Goal: Transaction & Acquisition: Download file/media

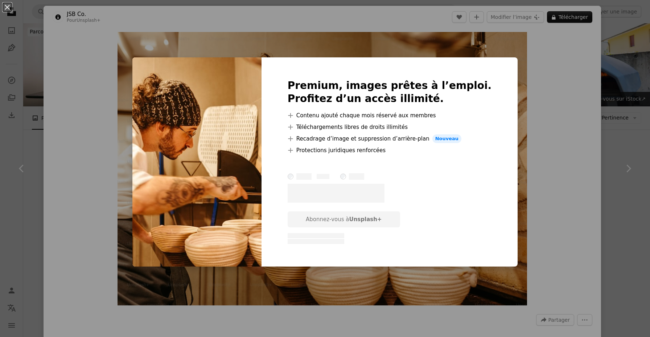
scroll to position [745, 0]
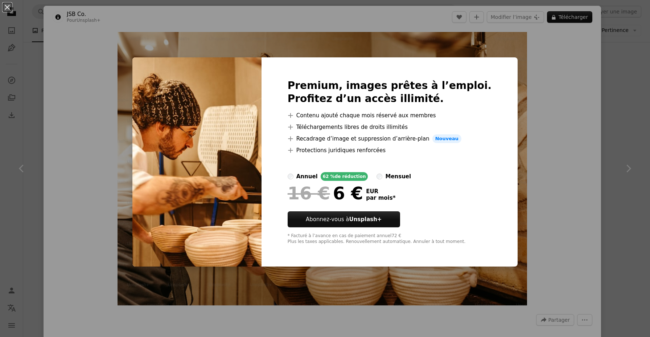
click at [572, 151] on div "An X shape Premium, images prêtes à l’emploi. Profitez d’un accès illimité. A p…" at bounding box center [325, 168] width 650 height 337
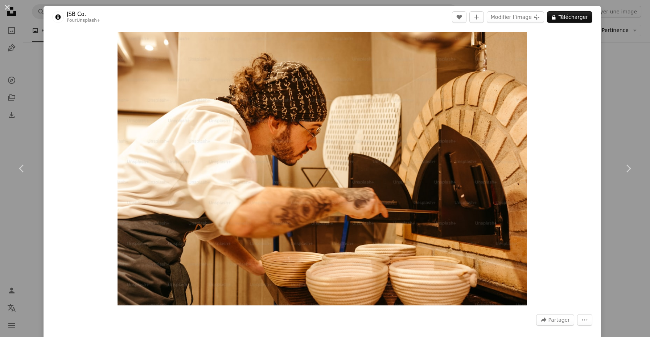
click at [20, 107] on div "An X shape Chevron left Chevron right JSB Co. Pour Unsplash+ A heart A plus sig…" at bounding box center [325, 168] width 650 height 337
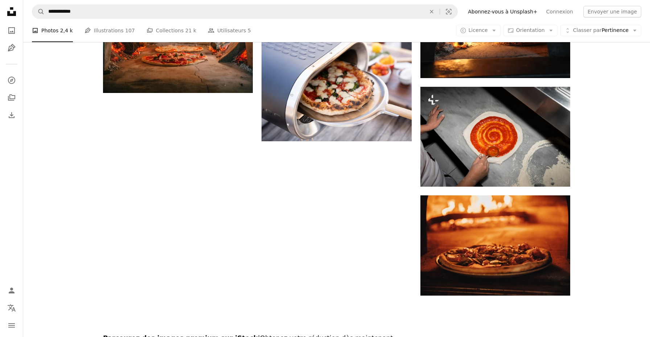
scroll to position [956, 0]
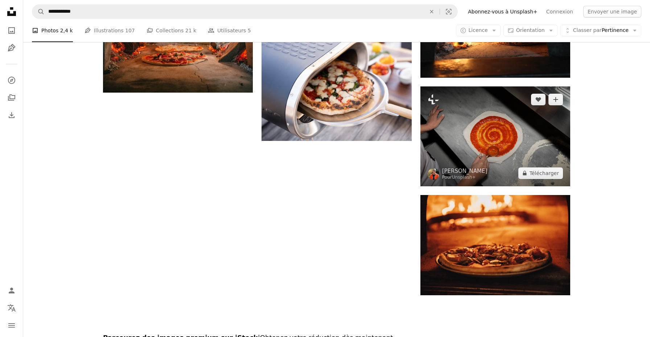
click at [437, 142] on img at bounding box center [496, 136] width 150 height 100
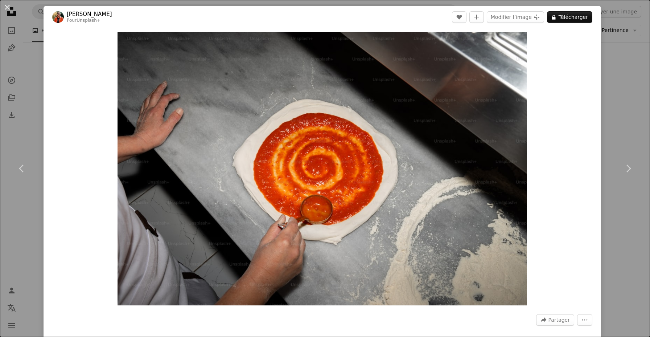
click at [645, 115] on div "An X shape Chevron left Chevron right [PERSON_NAME] Pour Unsplash+ A heart A pl…" at bounding box center [325, 168] width 650 height 337
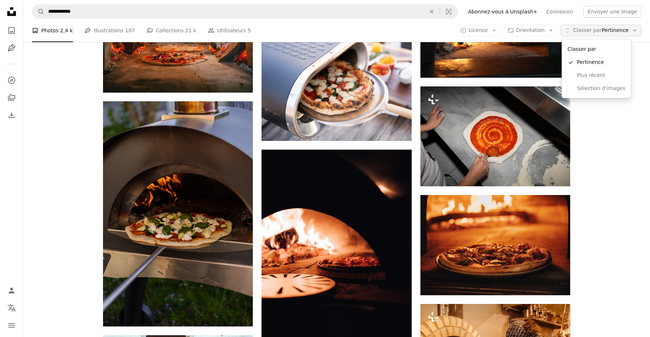
click at [599, 29] on span "Classer par" at bounding box center [587, 30] width 29 height 6
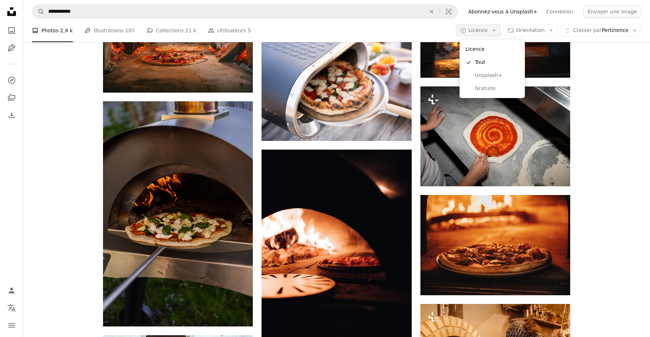
click at [494, 30] on icon "Arrow down" at bounding box center [494, 30] width 7 height 7
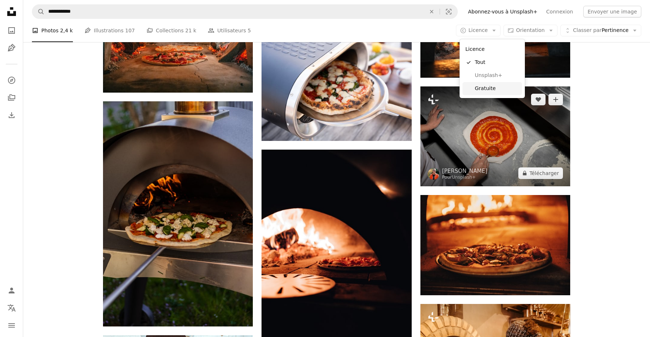
click at [482, 87] on span "Gratuite" at bounding box center [497, 88] width 44 height 7
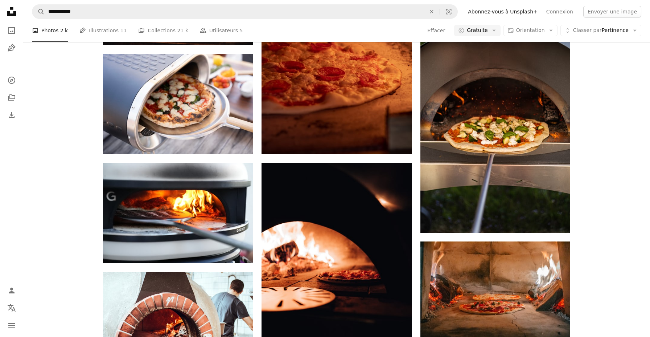
scroll to position [726, 0]
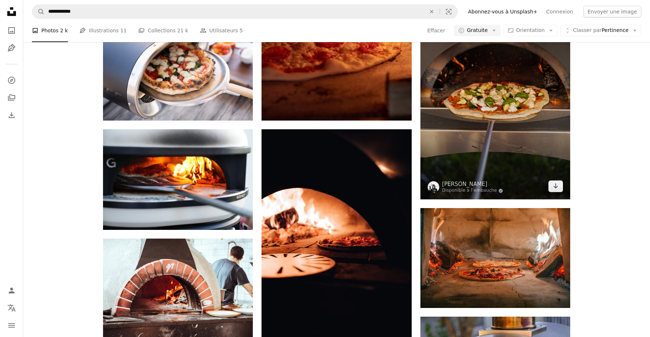
click at [502, 138] on img at bounding box center [496, 86] width 150 height 225
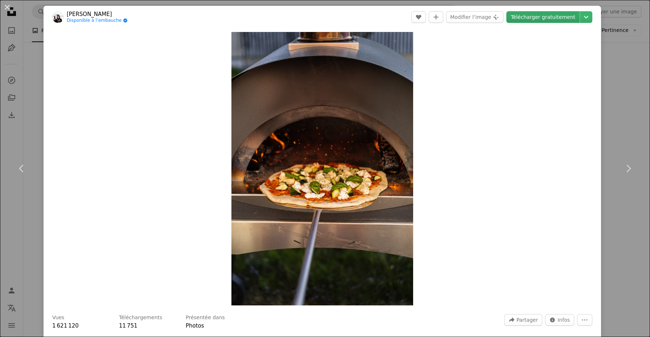
click at [552, 14] on link "Télécharger gratuitement" at bounding box center [543, 17] width 73 height 12
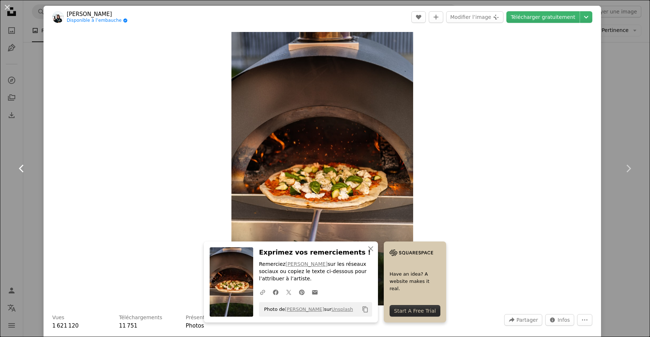
click at [38, 135] on link "Chevron left" at bounding box center [22, 169] width 44 height 70
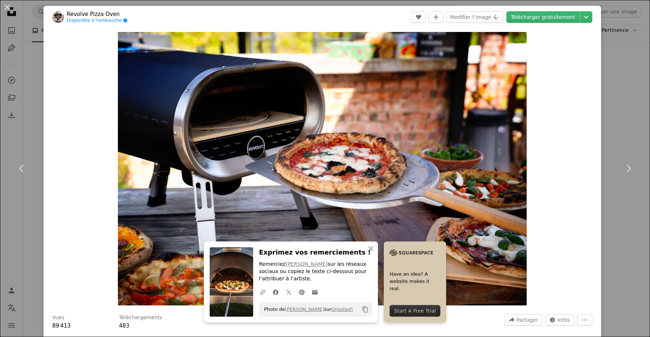
click at [19, 106] on div "An X shape Chevron left Chevron right An X shape Fermer Exprimez vos remercieme…" at bounding box center [325, 168] width 650 height 337
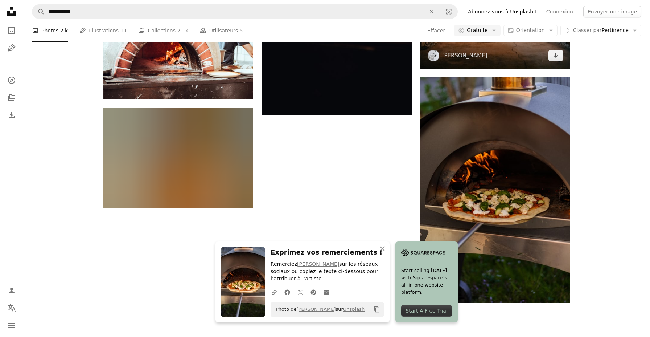
scroll to position [973, 0]
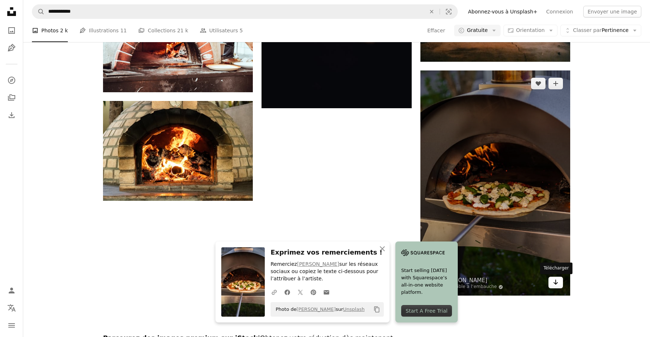
click at [554, 284] on icon "Arrow pointing down" at bounding box center [556, 282] width 6 height 9
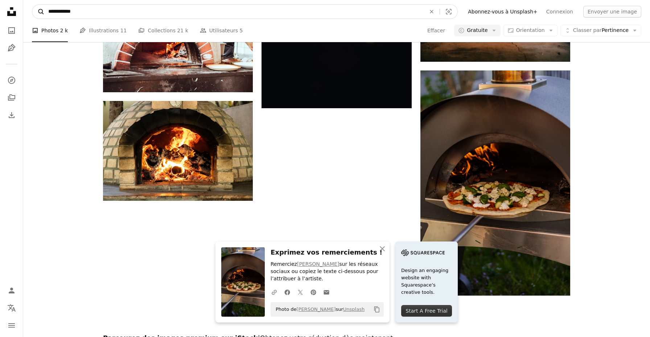
drag, startPoint x: 60, startPoint y: 12, endPoint x: 39, endPoint y: 14, distance: 21.1
click at [39, 14] on form "**********" at bounding box center [245, 11] width 426 height 15
type input "**********"
click button "A magnifying glass" at bounding box center [38, 12] width 12 height 14
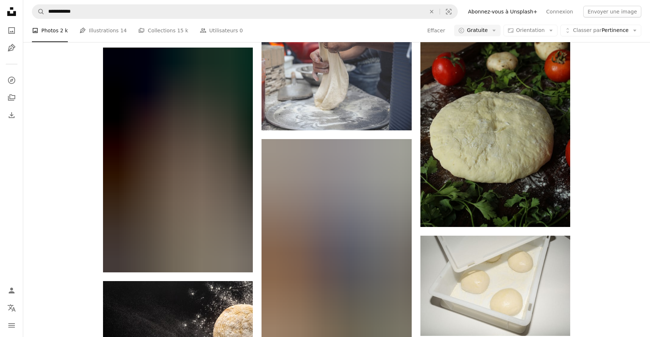
scroll to position [725, 0]
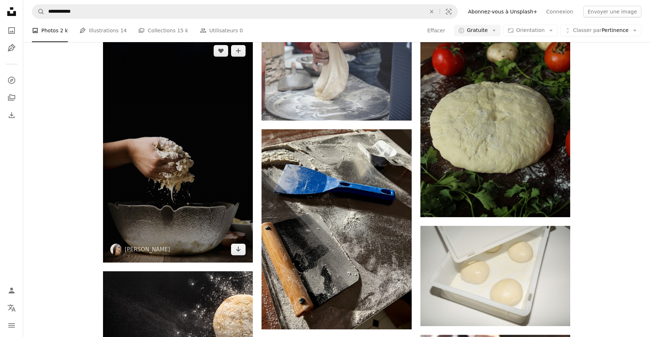
click at [176, 157] on img at bounding box center [178, 150] width 150 height 225
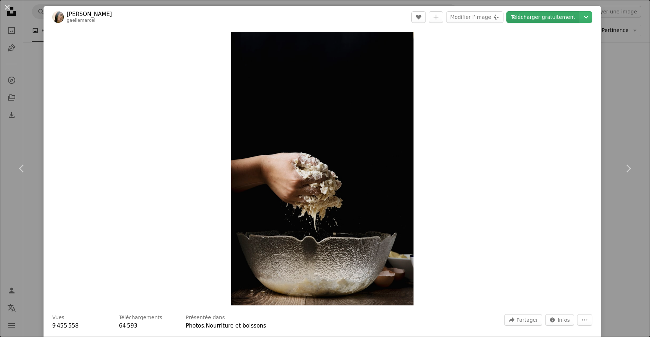
click at [549, 15] on link "Télécharger gratuitement" at bounding box center [543, 17] width 73 height 12
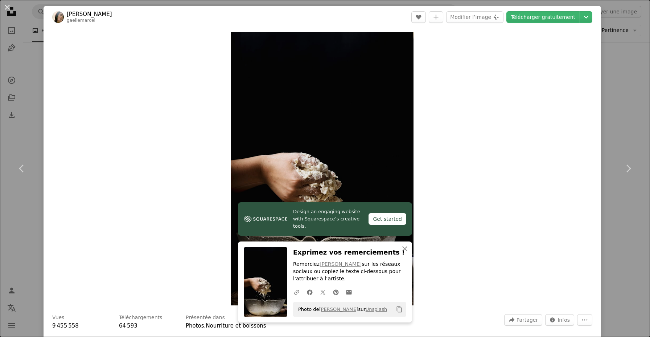
click at [38, 70] on div "An X shape Chevron left Chevron right Design an engaging website with Squarespa…" at bounding box center [325, 168] width 650 height 337
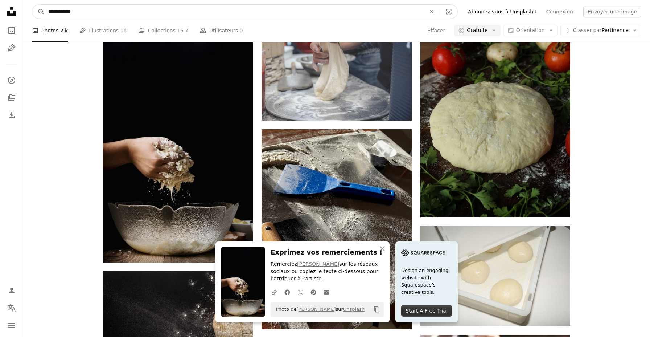
drag, startPoint x: 65, startPoint y: 11, endPoint x: 32, endPoint y: 10, distance: 32.7
click at [32, 11] on form "**********" at bounding box center [245, 11] width 426 height 15
type input "*****"
click button "A magnifying glass" at bounding box center [38, 12] width 12 height 14
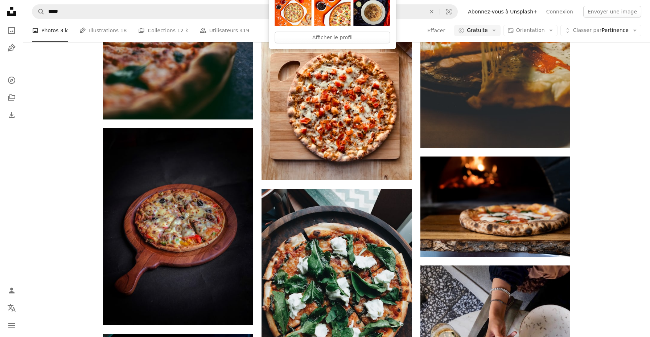
scroll to position [546, 0]
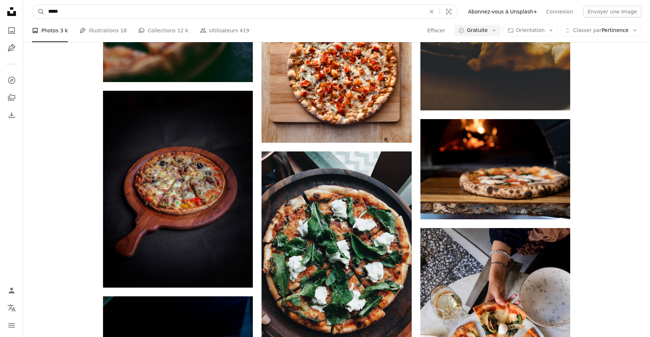
click at [62, 14] on input "*****" at bounding box center [234, 12] width 379 height 14
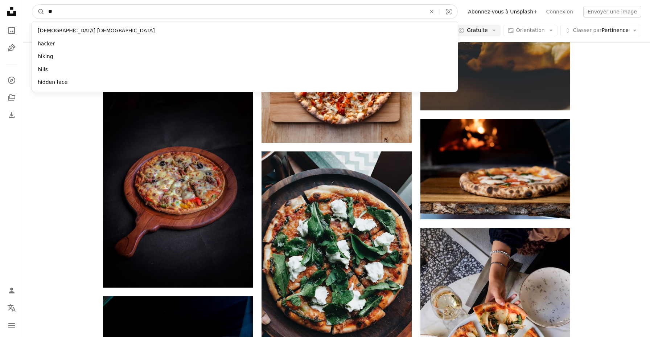
type input "*"
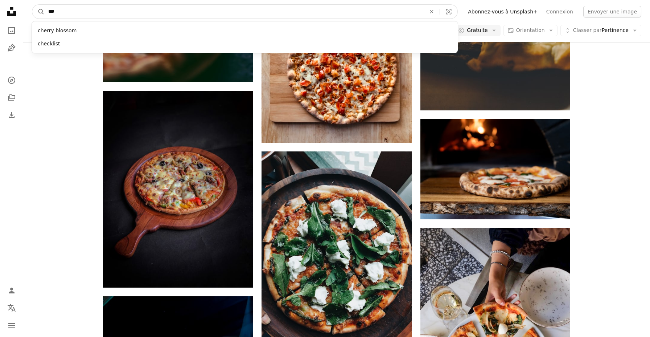
type input "****"
click button "A magnifying glass" at bounding box center [38, 12] width 12 height 14
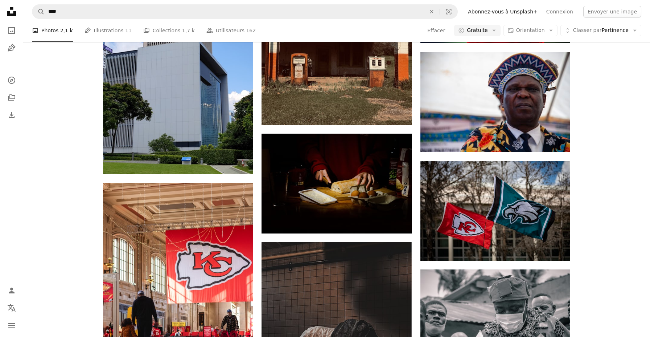
scroll to position [843, 0]
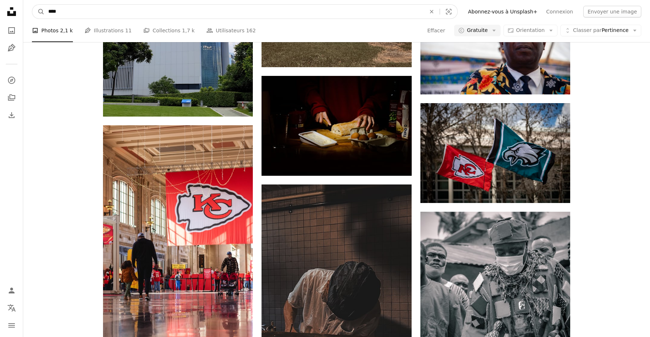
click at [68, 10] on input "****" at bounding box center [234, 12] width 379 height 14
type input "**********"
click button "A magnifying glass" at bounding box center [38, 12] width 12 height 14
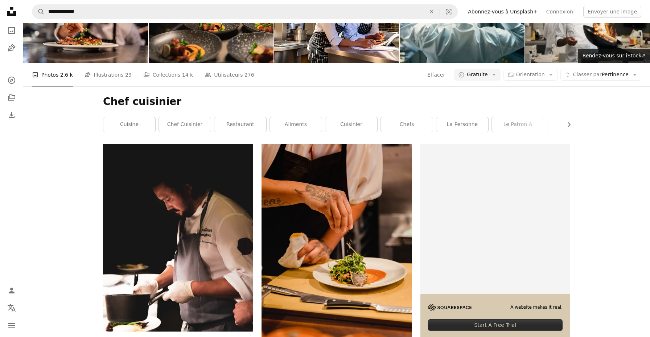
scroll to position [83, 0]
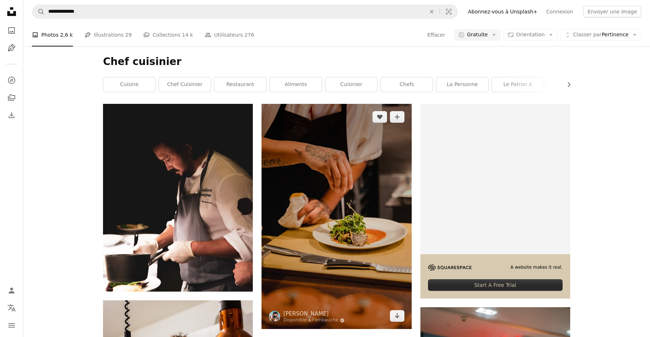
click at [337, 177] on img at bounding box center [337, 216] width 150 height 225
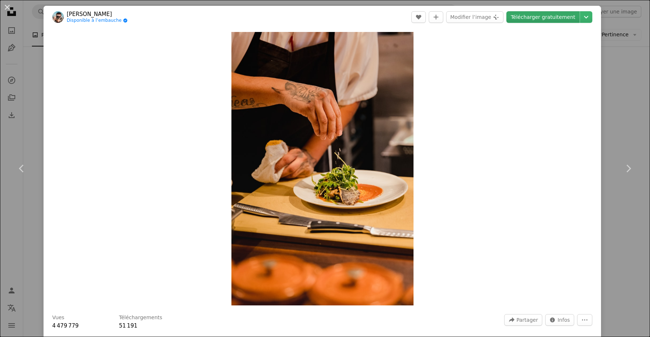
click at [568, 18] on link "Télécharger gratuitement" at bounding box center [543, 17] width 73 height 12
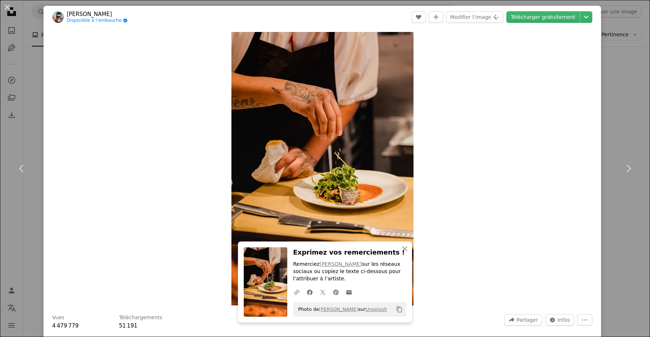
click at [34, 115] on div "An X shape Chevron left Chevron right An X shape Fermer Exprimez vos remercieme…" at bounding box center [325, 168] width 650 height 337
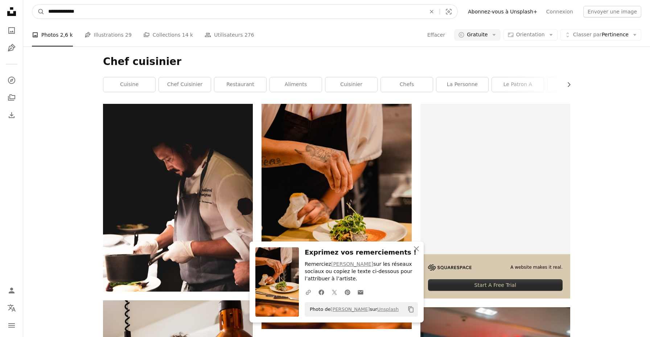
click at [88, 15] on input "**********" at bounding box center [234, 12] width 379 height 14
type input "**********"
click button "A magnifying glass" at bounding box center [38, 12] width 12 height 14
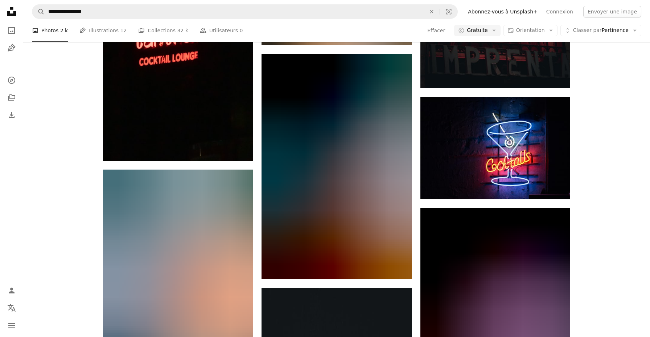
scroll to position [868, 0]
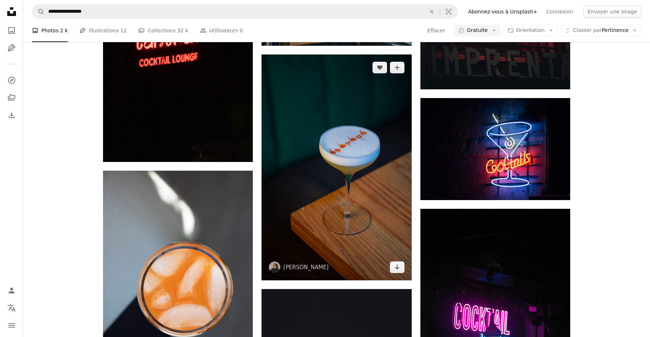
click at [328, 196] on img at bounding box center [337, 167] width 150 height 226
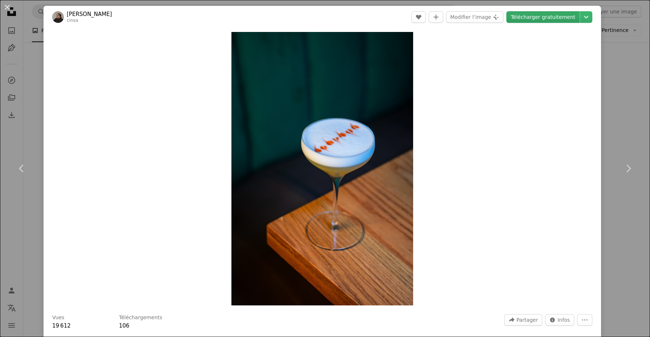
click at [572, 19] on link "Télécharger gratuitement" at bounding box center [543, 17] width 73 height 12
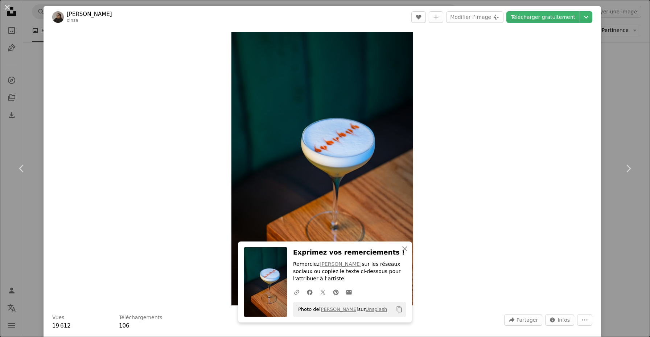
click at [638, 120] on div "An X shape Chevron left Chevron right An X shape Fermer Exprimez vos remercieme…" at bounding box center [325, 168] width 650 height 337
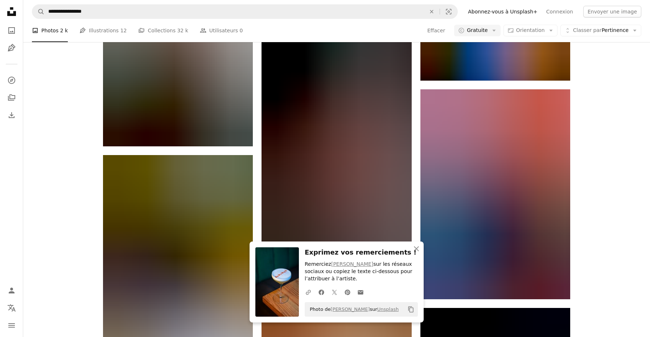
scroll to position [1363, 0]
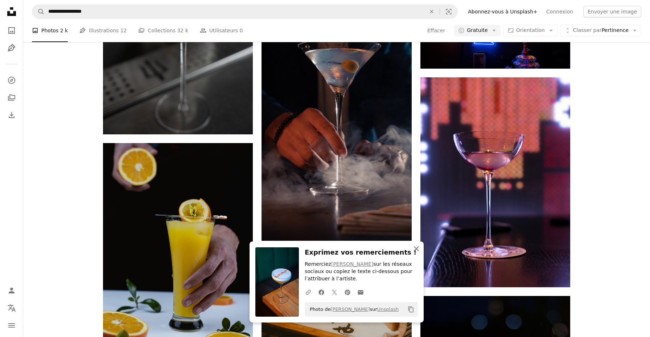
click at [417, 250] on icon "An X shape" at bounding box center [416, 248] width 9 height 9
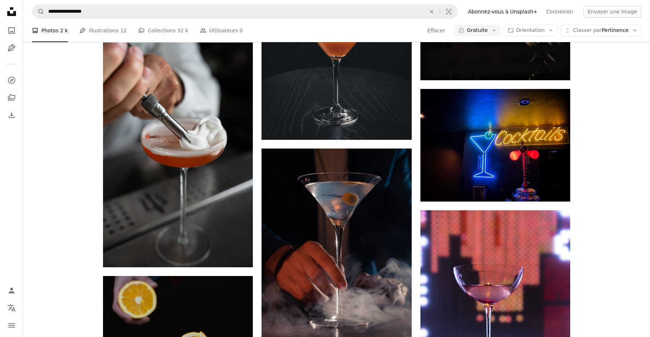
scroll to position [1201, 0]
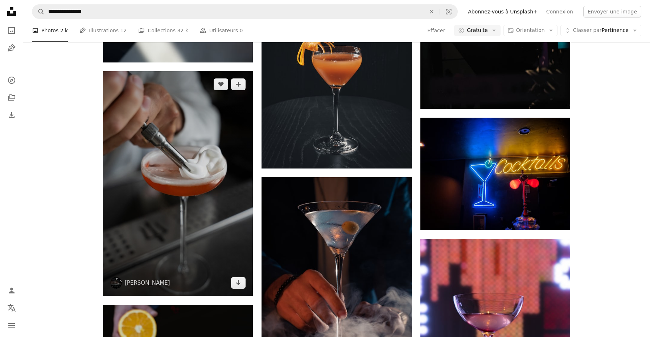
click at [228, 112] on img at bounding box center [178, 183] width 150 height 225
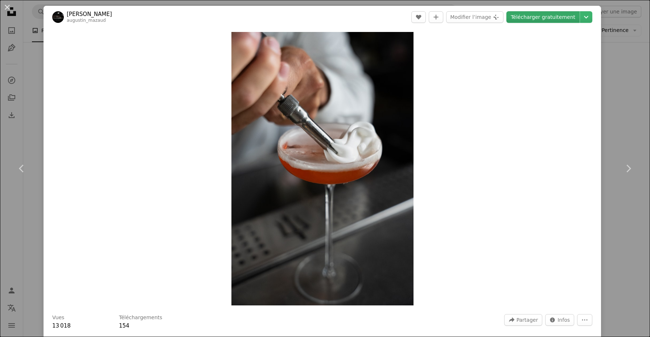
click at [566, 20] on link "Télécharger gratuitement" at bounding box center [543, 17] width 73 height 12
